Goal: Task Accomplishment & Management: Complete application form

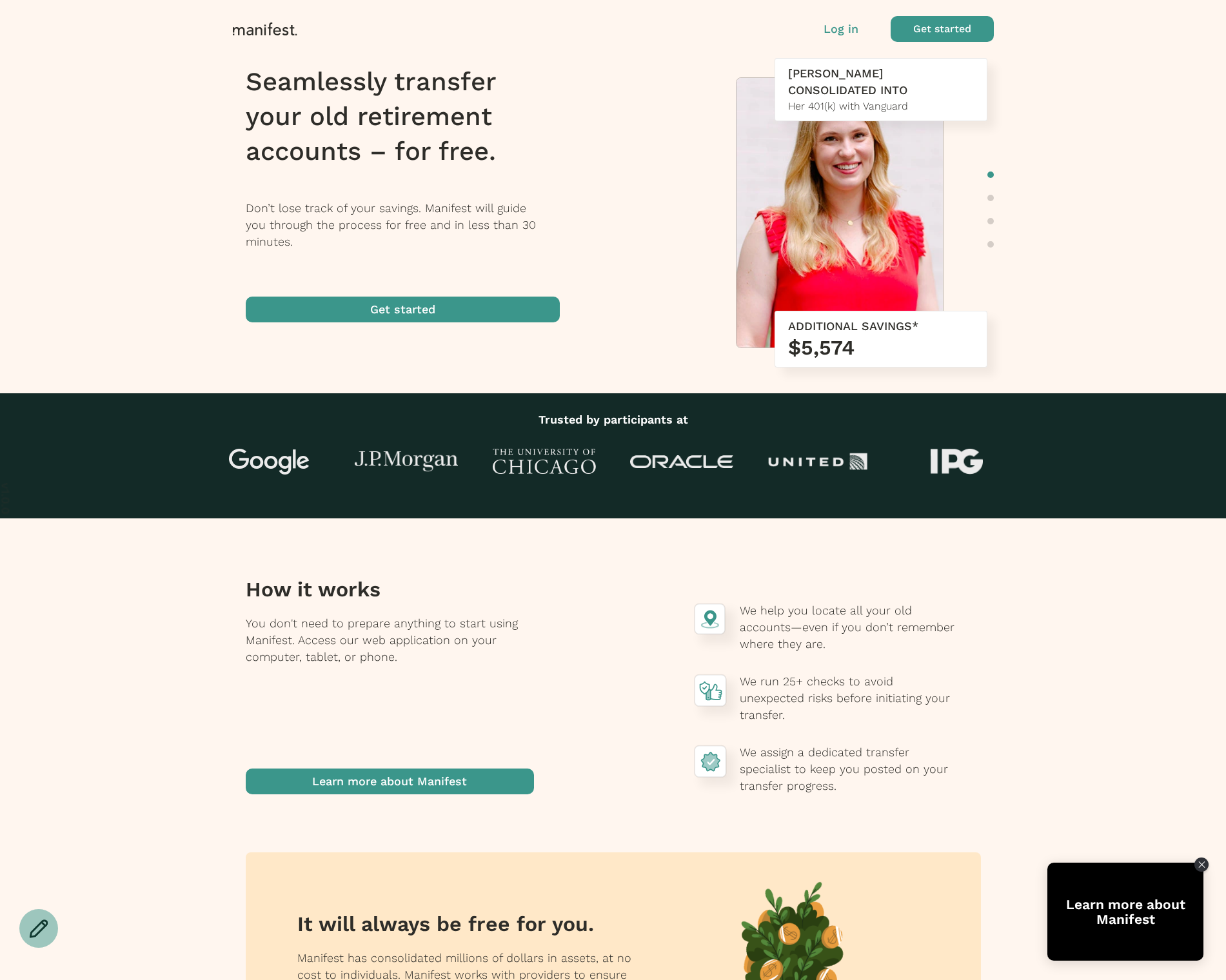
click at [818, 25] on span "button" at bounding box center [813, 29] width 13 height 13
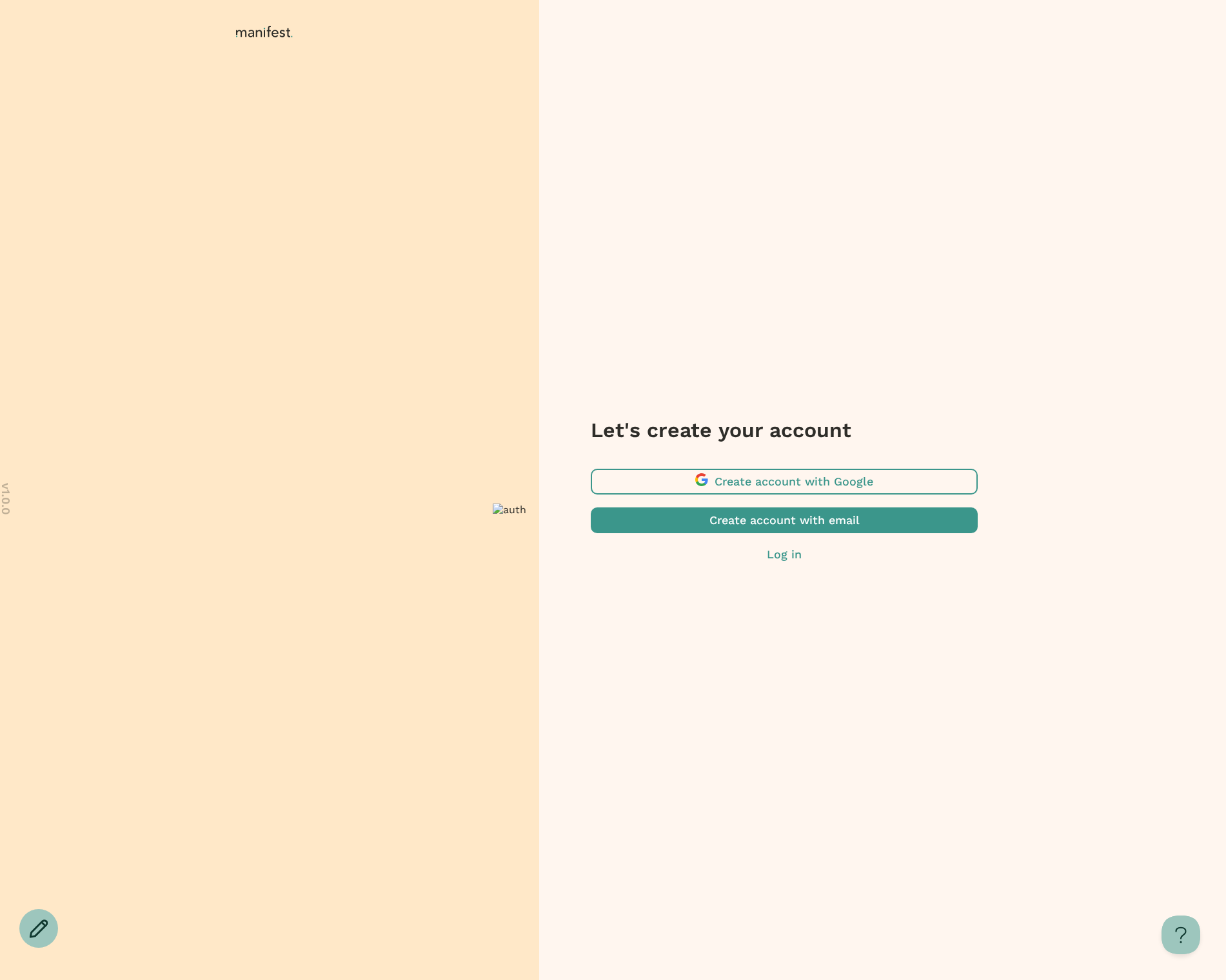
click at [788, 477] on span "button" at bounding box center [783, 481] width 387 height 26
